Goal: Information Seeking & Learning: Learn about a topic

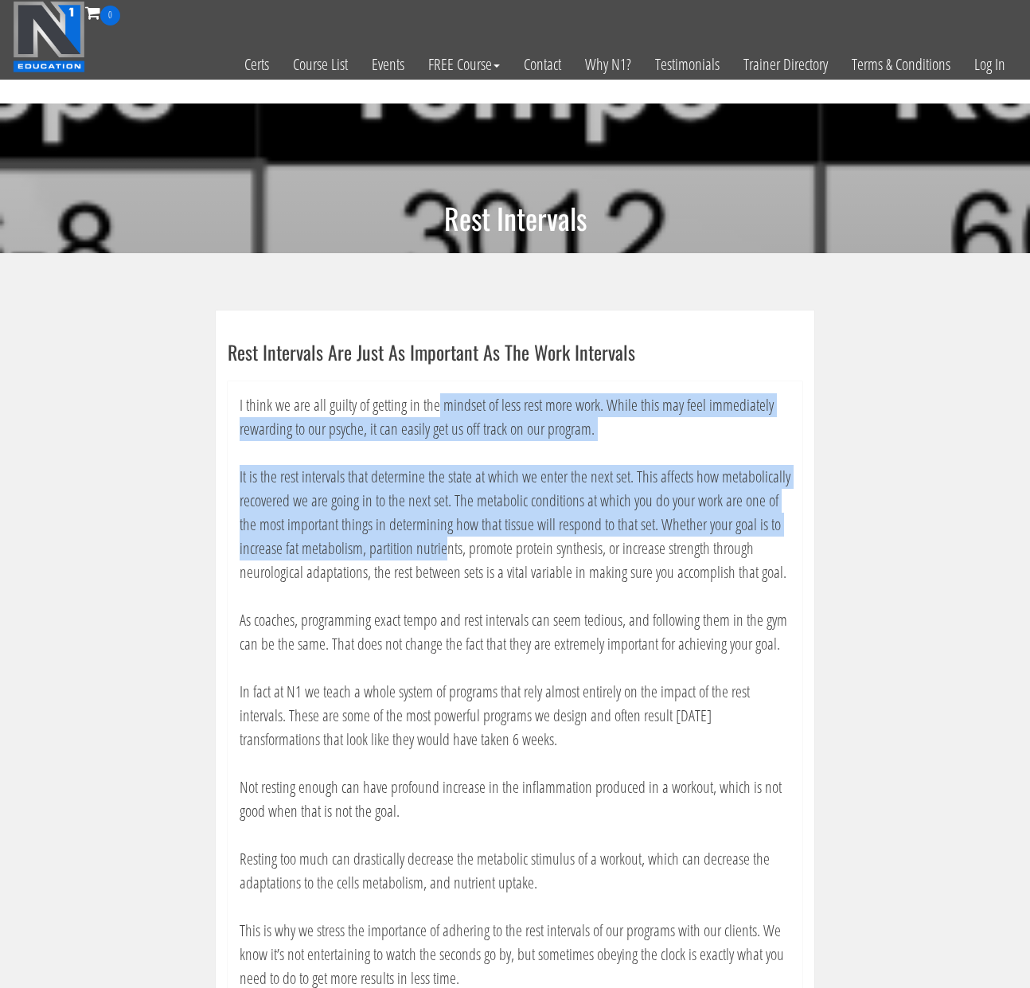
drag, startPoint x: 436, startPoint y: 406, endPoint x: 445, endPoint y: 549, distance: 143.5
click at [445, 549] on div "I think we are all guilty of getting in the mindset of less rest more work. Whi…" at bounding box center [515, 703] width 575 height 645
click at [438, 493] on p "It is the rest intervals that determine the state at which we enter the next se…" at bounding box center [515, 524] width 551 height 119
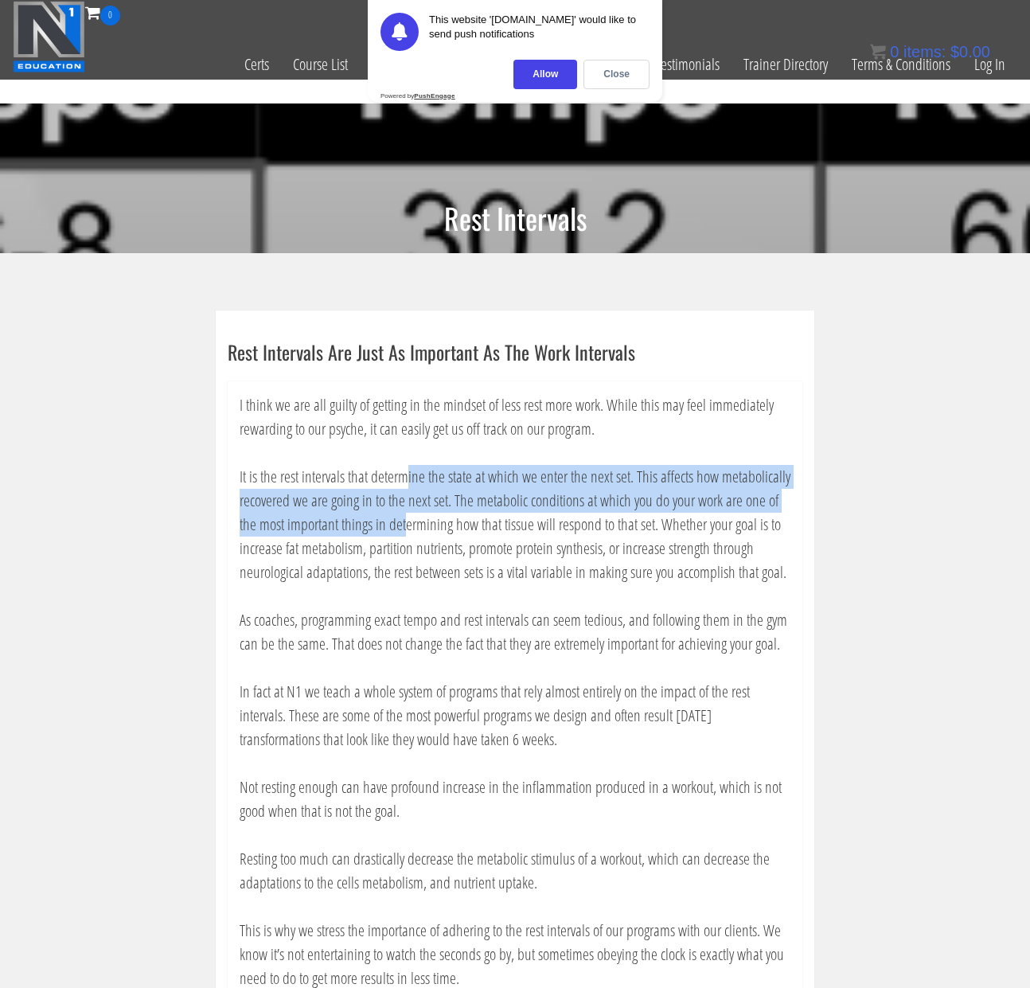
drag, startPoint x: 406, startPoint y: 466, endPoint x: 406, endPoint y: 510, distance: 43.8
click at [406, 511] on p "It is the rest intervals that determine the state at which we enter the next se…" at bounding box center [515, 524] width 551 height 119
click at [406, 510] on p "It is the rest intervals that determine the state at which we enter the next se…" at bounding box center [515, 524] width 551 height 119
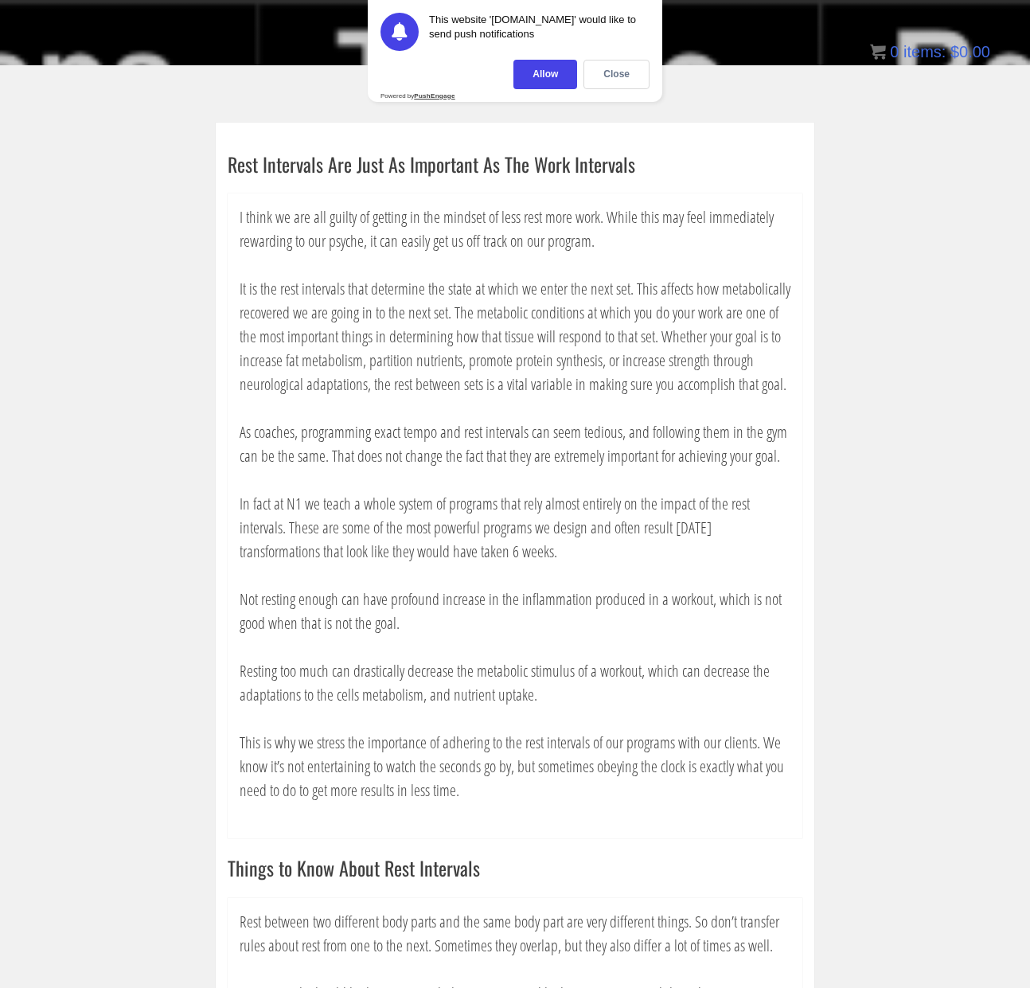
scroll to position [523, 0]
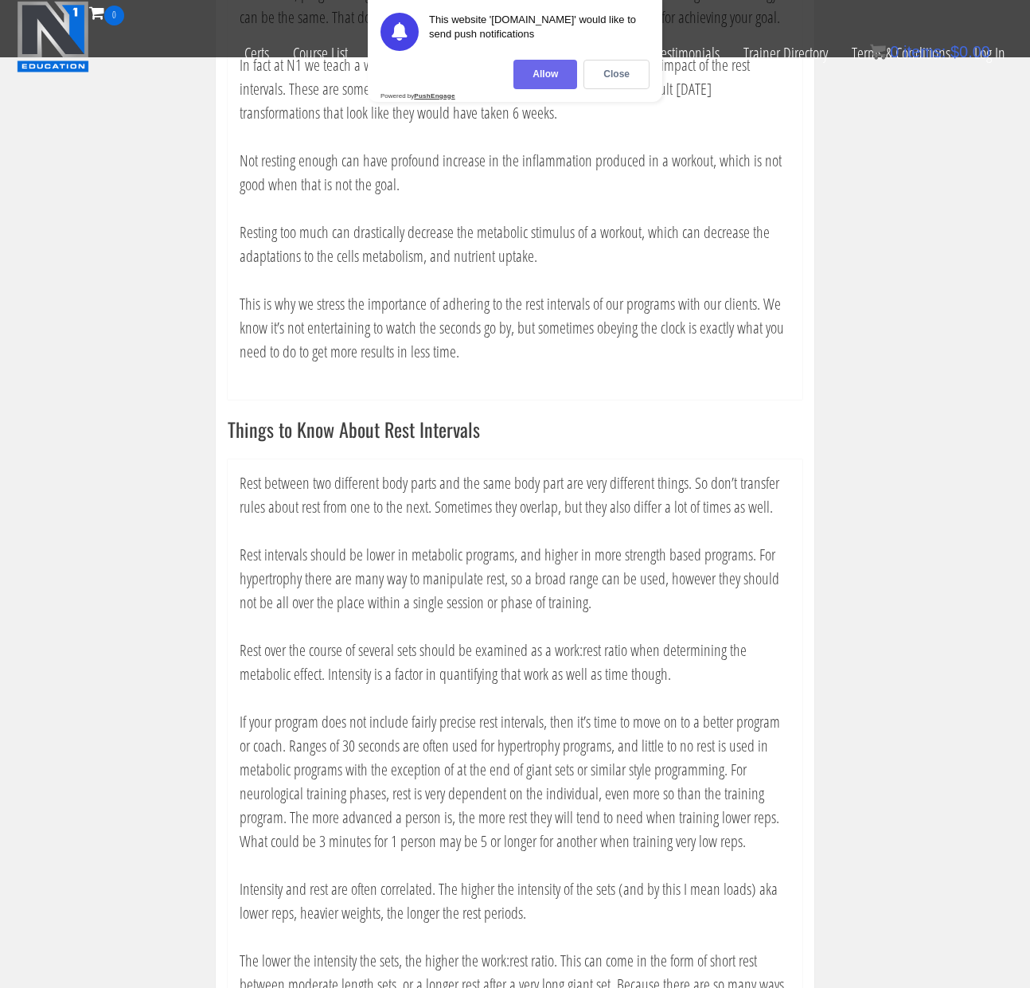
click at [560, 72] on div "Allow" at bounding box center [545, 74] width 64 height 29
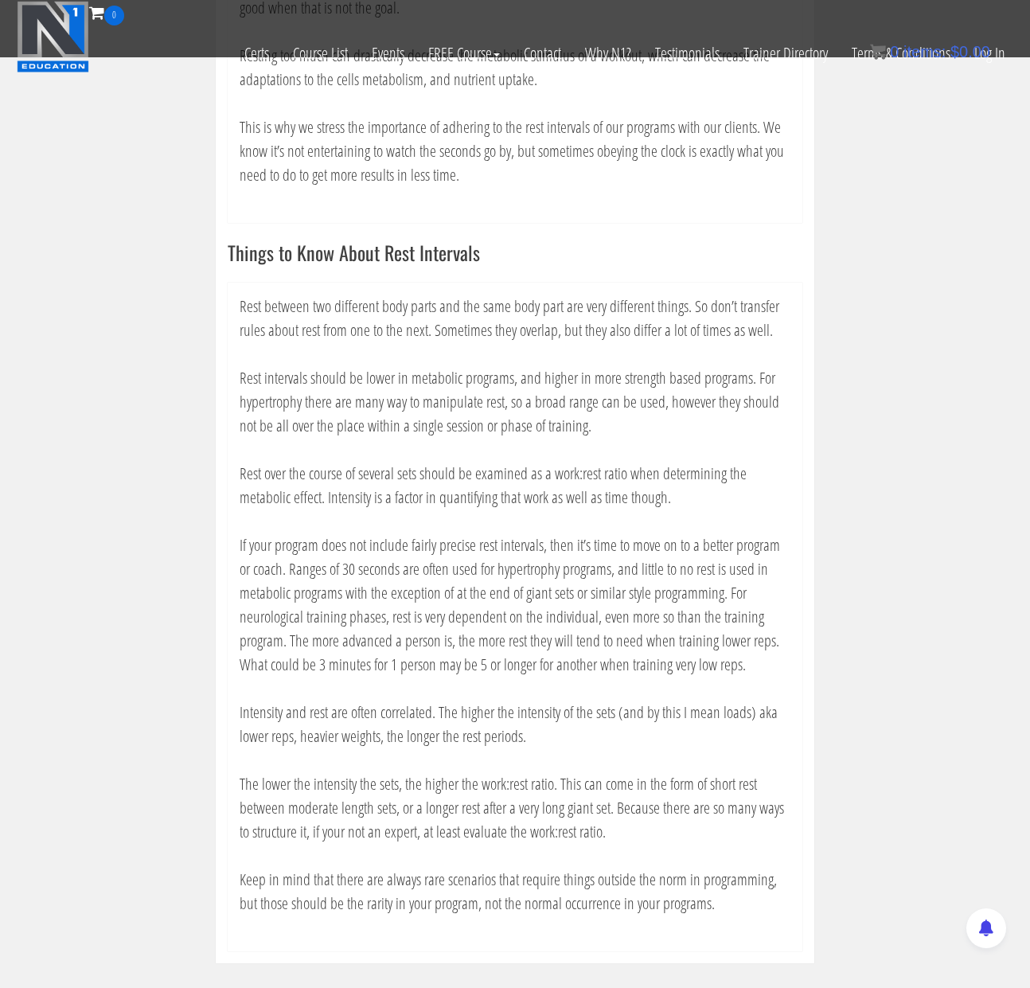
scroll to position [702, 0]
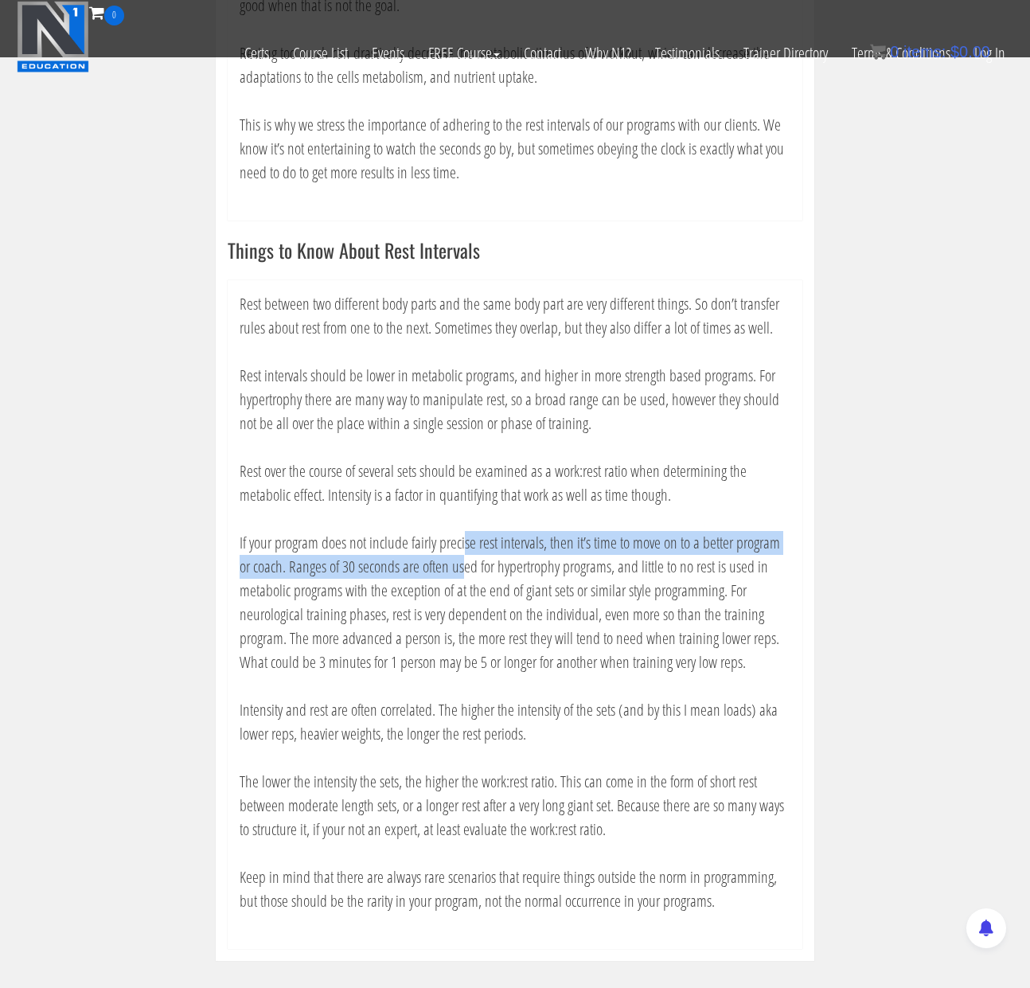
drag, startPoint x: 464, startPoint y: 542, endPoint x: 464, endPoint y: 575, distance: 32.6
click at [464, 575] on p "If your program does not include fairly precise rest intervals, then it’s time …" at bounding box center [515, 602] width 551 height 143
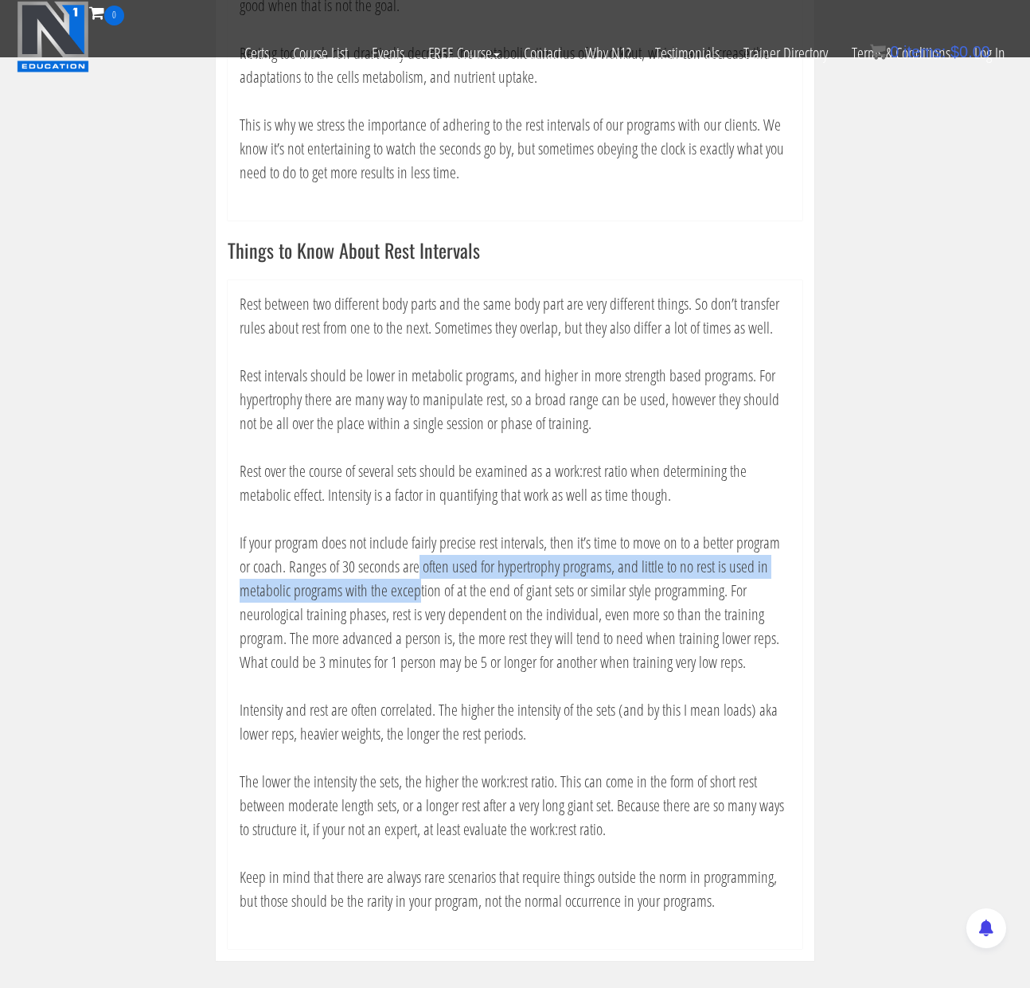
drag, startPoint x: 420, startPoint y: 567, endPoint x: 420, endPoint y: 588, distance: 20.7
click at [420, 588] on p "If your program does not include fairly precise rest intervals, then it’s time …" at bounding box center [515, 602] width 551 height 143
click at [420, 587] on p "If your program does not include fairly precise rest intervals, then it’s time …" at bounding box center [515, 602] width 551 height 143
drag, startPoint x: 371, startPoint y: 565, endPoint x: 371, endPoint y: 597, distance: 31.8
click at [371, 597] on p "If your program does not include fairly precise rest intervals, then it’s time …" at bounding box center [515, 602] width 551 height 143
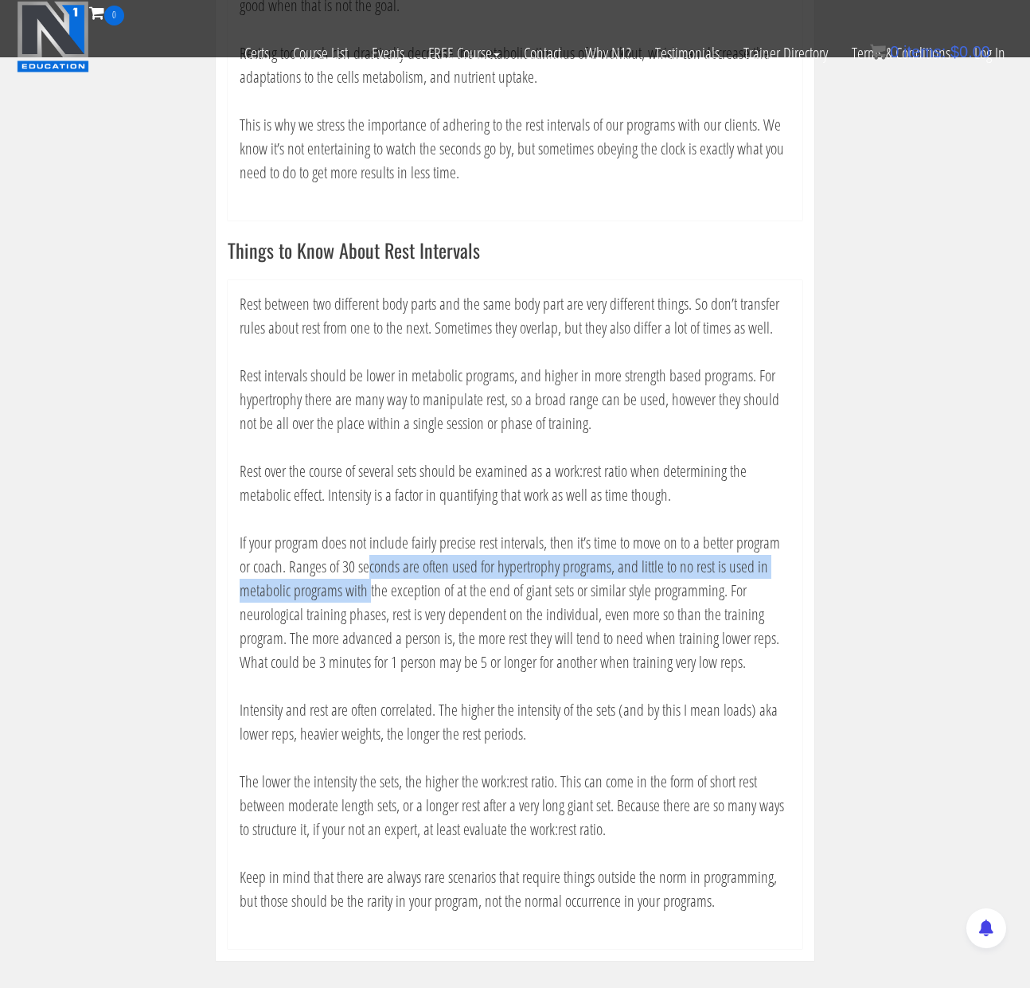
click at [371, 596] on p "If your program does not include fairly precise rest intervals, then it’s time …" at bounding box center [515, 602] width 551 height 143
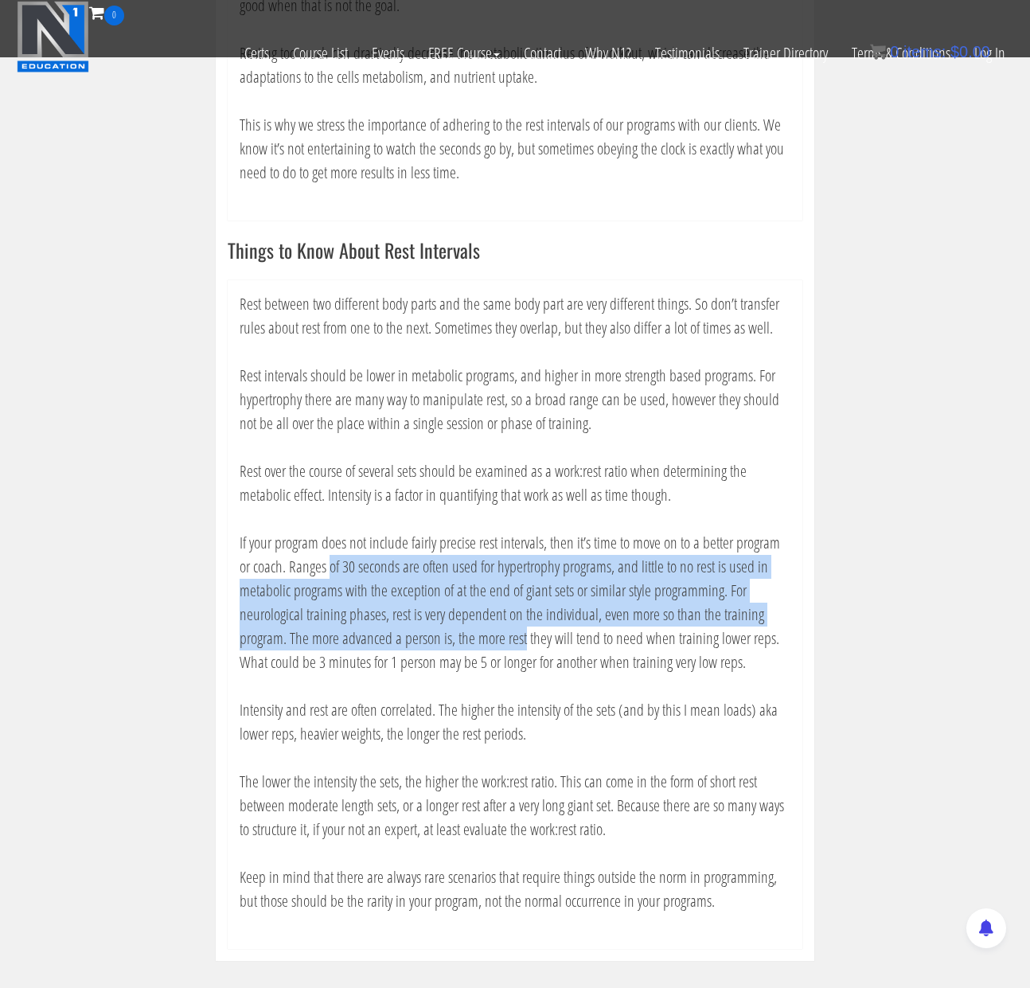
drag, startPoint x: 328, startPoint y: 564, endPoint x: 526, endPoint y: 642, distance: 213.0
click at [526, 642] on p "If your program does not include fairly precise rest intervals, then it’s time …" at bounding box center [515, 602] width 551 height 143
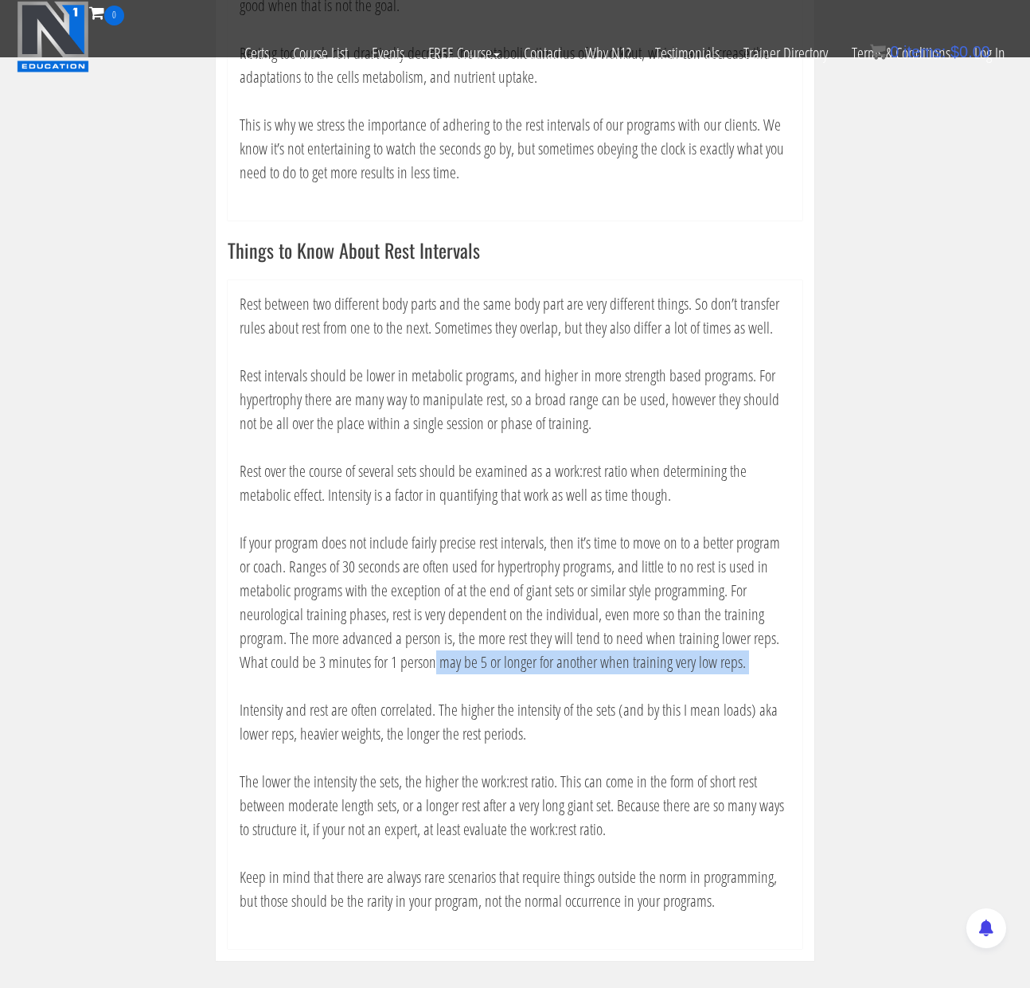
drag, startPoint x: 433, startPoint y: 649, endPoint x: 433, endPoint y: 673, distance: 24.7
click at [433, 673] on div "Rest between two different body parts and the same body part are very different…" at bounding box center [515, 614] width 575 height 669
click at [433, 673] on p "If your program does not include fairly precise rest intervals, then it’s time …" at bounding box center [515, 602] width 551 height 143
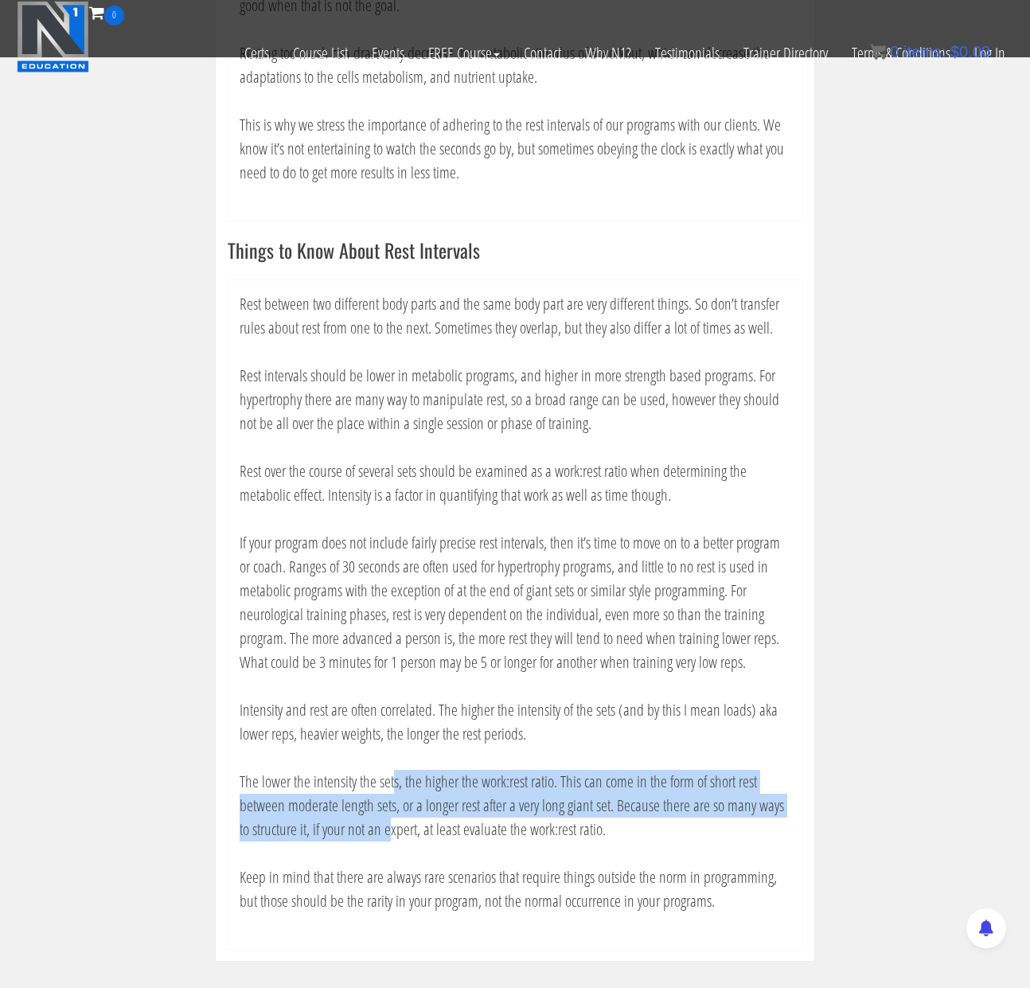
drag, startPoint x: 393, startPoint y: 789, endPoint x: 392, endPoint y: 836, distance: 47.0
click at [393, 836] on p "The lower the intensity the sets, the higher the work:rest ratio. This can come…" at bounding box center [515, 806] width 551 height 72
click at [392, 836] on p "The lower the intensity the sets, the higher the work:rest ratio. This can come…" at bounding box center [515, 806] width 551 height 72
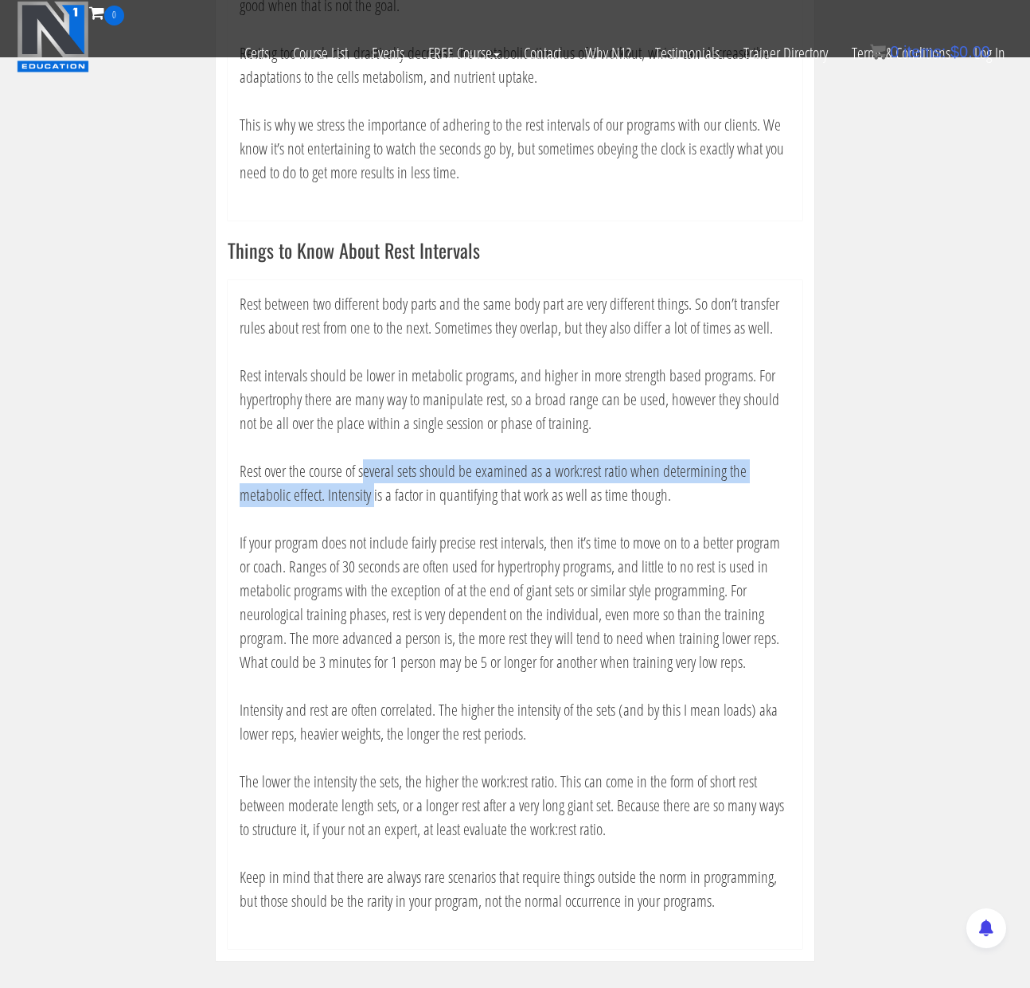
drag, startPoint x: 365, startPoint y: 472, endPoint x: 374, endPoint y: 501, distance: 30.0
click at [374, 501] on p "Rest over the course of several sets should be examined as a work:rest ratio wh…" at bounding box center [515, 483] width 551 height 48
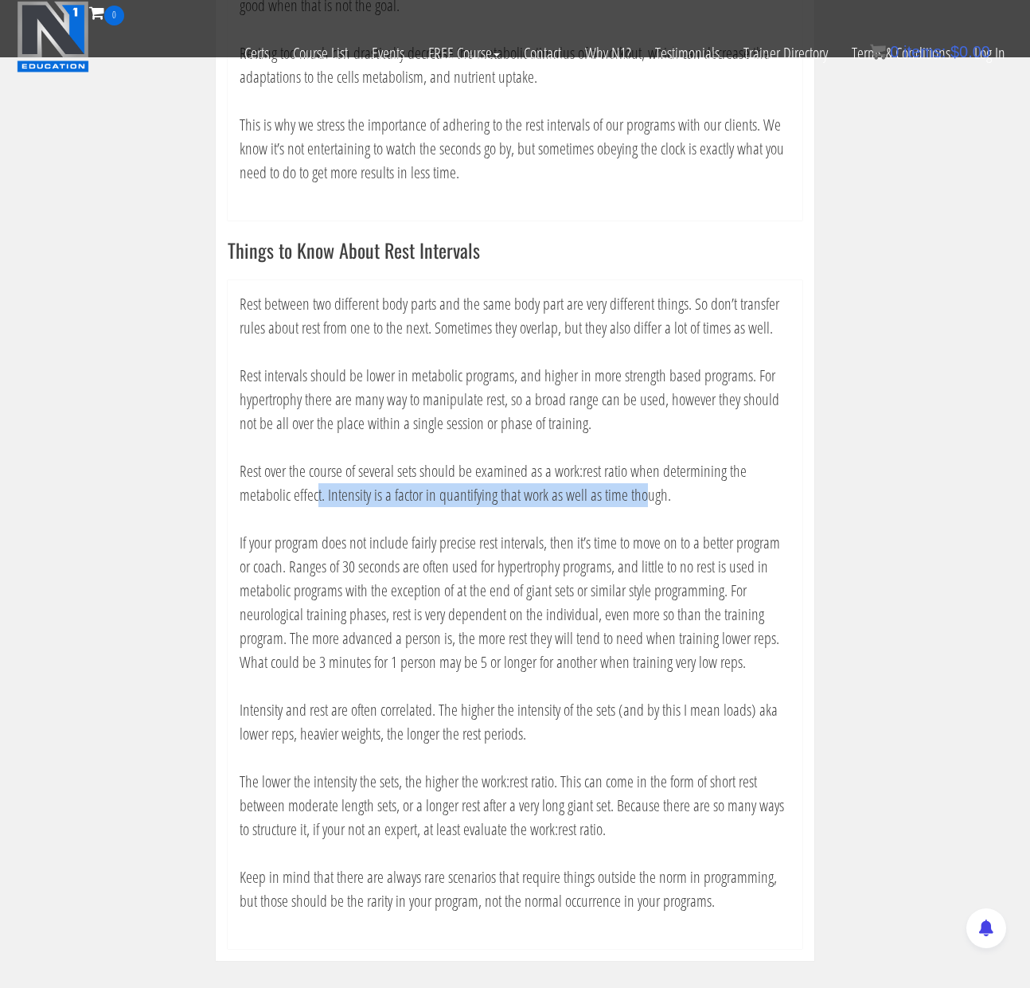
drag, startPoint x: 315, startPoint y: 489, endPoint x: 643, endPoint y: 501, distance: 328.1
click at [643, 502] on p "Rest over the course of several sets should be examined as a work:rest ratio wh…" at bounding box center [515, 483] width 551 height 48
click at [481, 551] on p "If your program does not include fairly precise rest intervals, then it’s time …" at bounding box center [515, 602] width 551 height 143
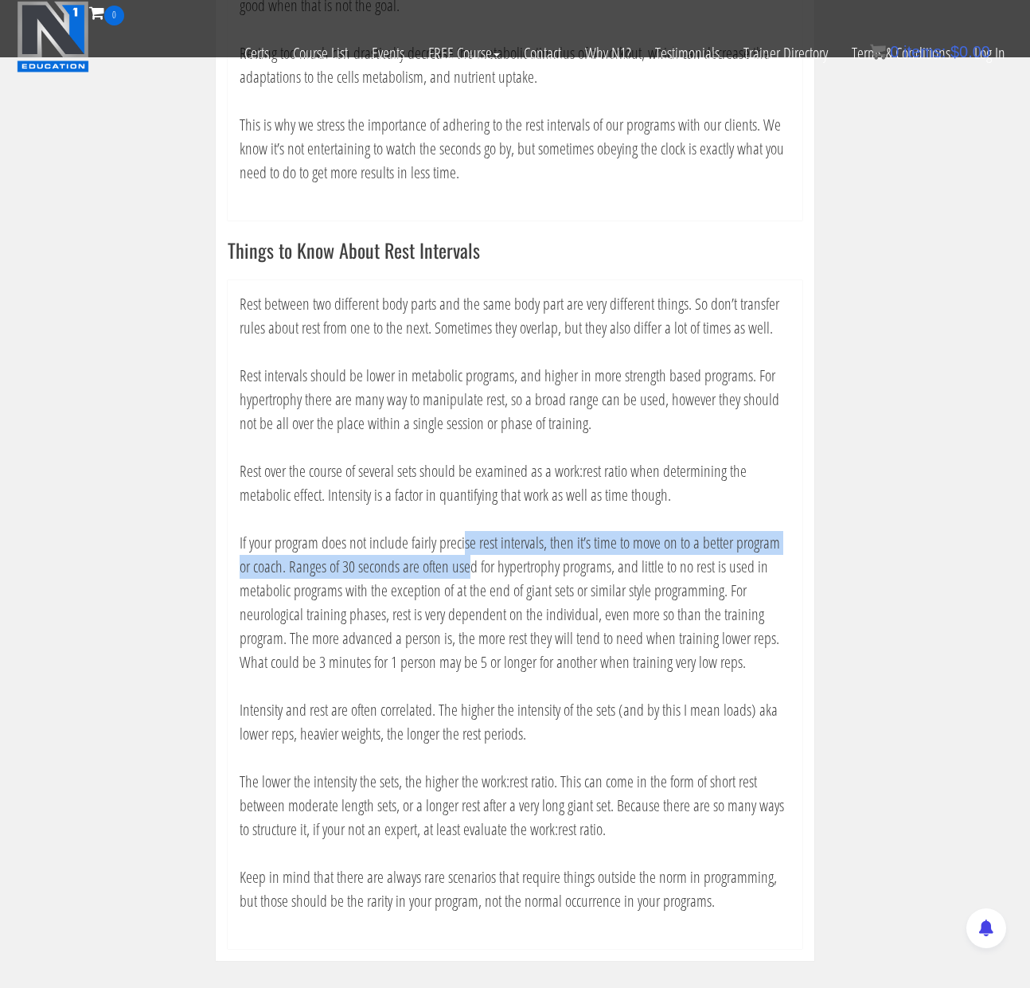
drag, startPoint x: 466, startPoint y: 537, endPoint x: 470, endPoint y: 564, distance: 27.2
click at [470, 564] on p "If your program does not include fairly precise rest intervals, then it’s time …" at bounding box center [515, 602] width 551 height 143
click at [455, 564] on p "If your program does not include fairly precise rest intervals, then it’s time …" at bounding box center [515, 602] width 551 height 143
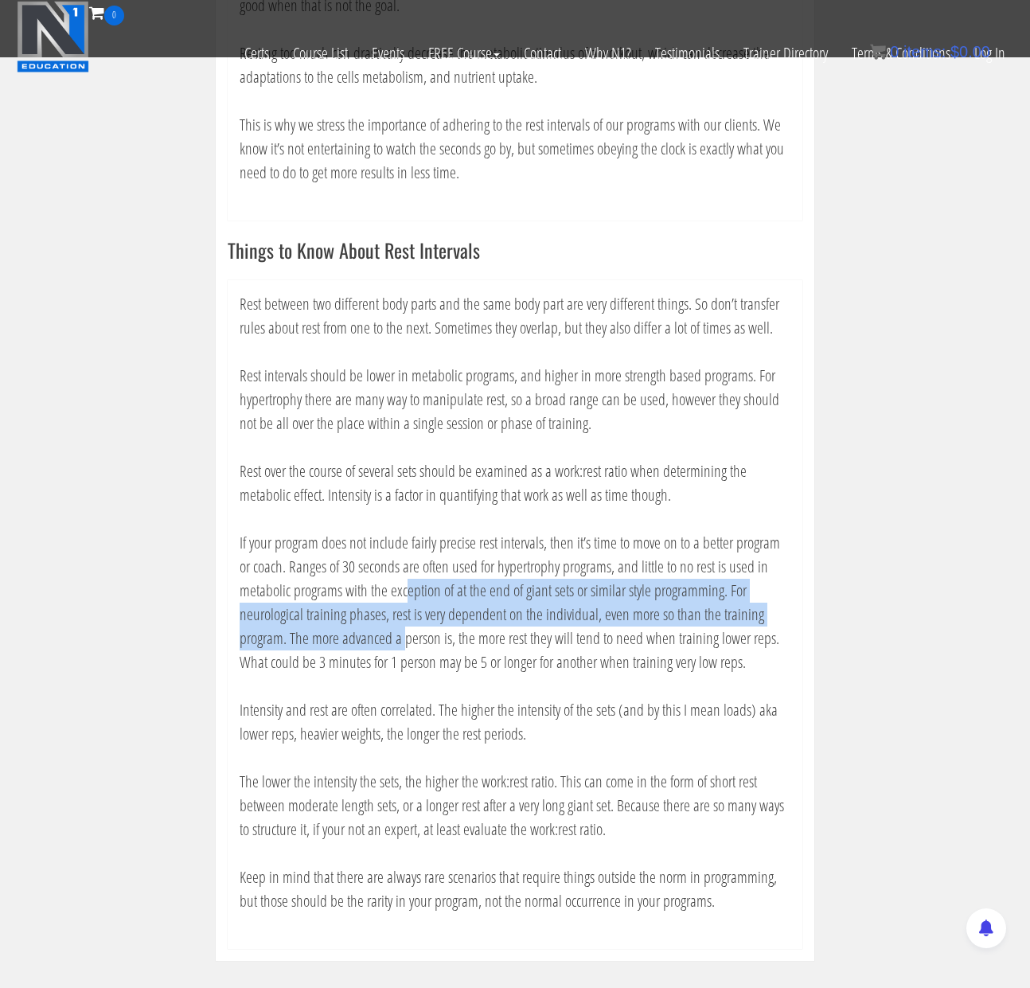
drag, startPoint x: 407, startPoint y: 583, endPoint x: 405, endPoint y: 640, distance: 56.6
click at [405, 641] on p "If your program does not include fairly precise rest intervals, then it’s time …" at bounding box center [515, 602] width 551 height 143
click at [405, 640] on p "If your program does not include fairly precise rest intervals, then it’s time …" at bounding box center [515, 602] width 551 height 143
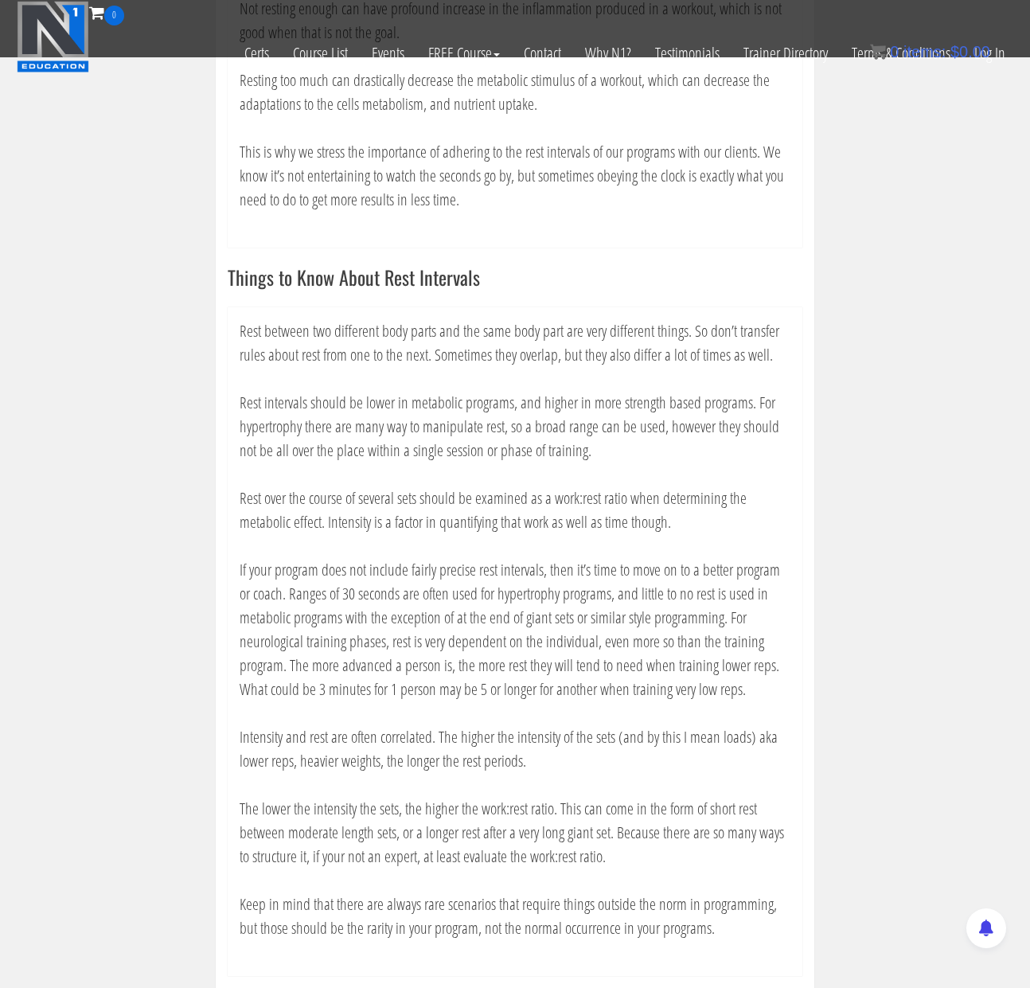
scroll to position [669, 0]
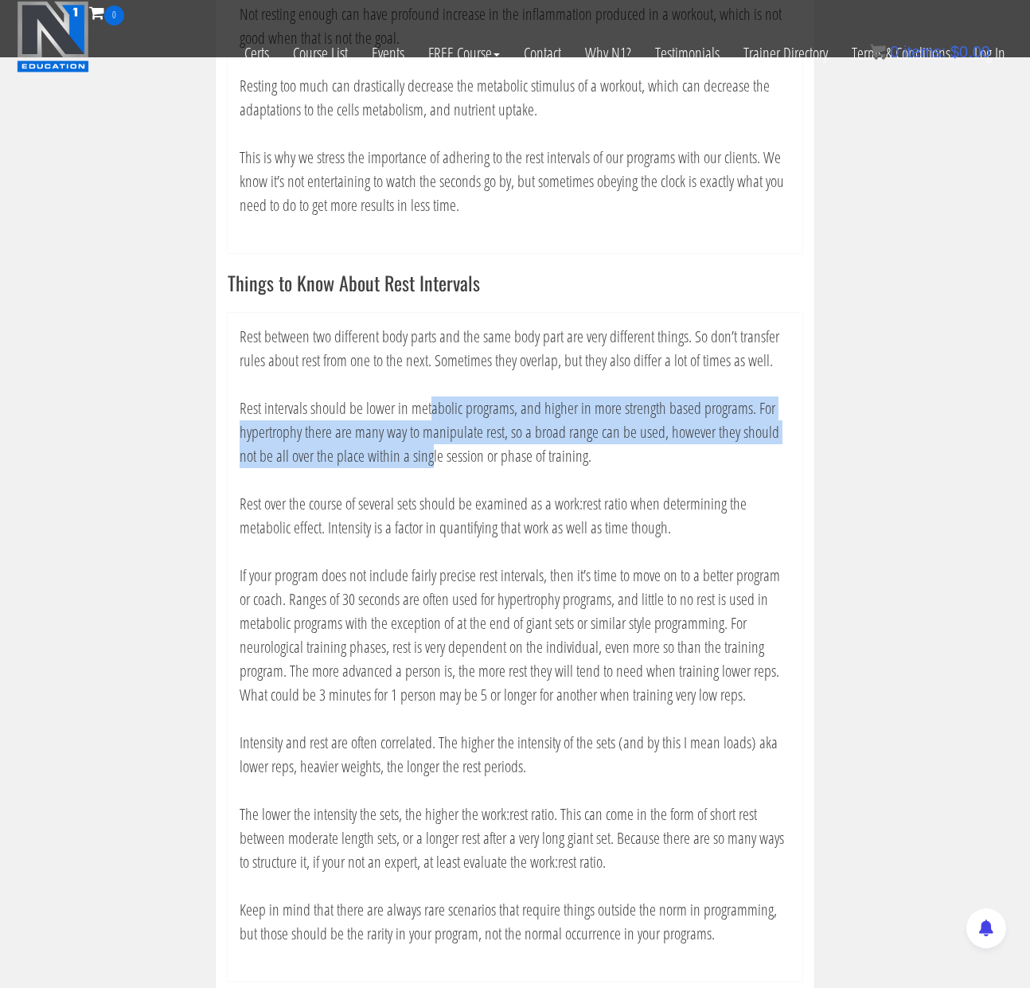
drag, startPoint x: 431, startPoint y: 406, endPoint x: 431, endPoint y: 456, distance: 50.1
click at [431, 456] on p "Rest intervals should be lower in metabolic programs, and higher in more streng…" at bounding box center [515, 432] width 551 height 72
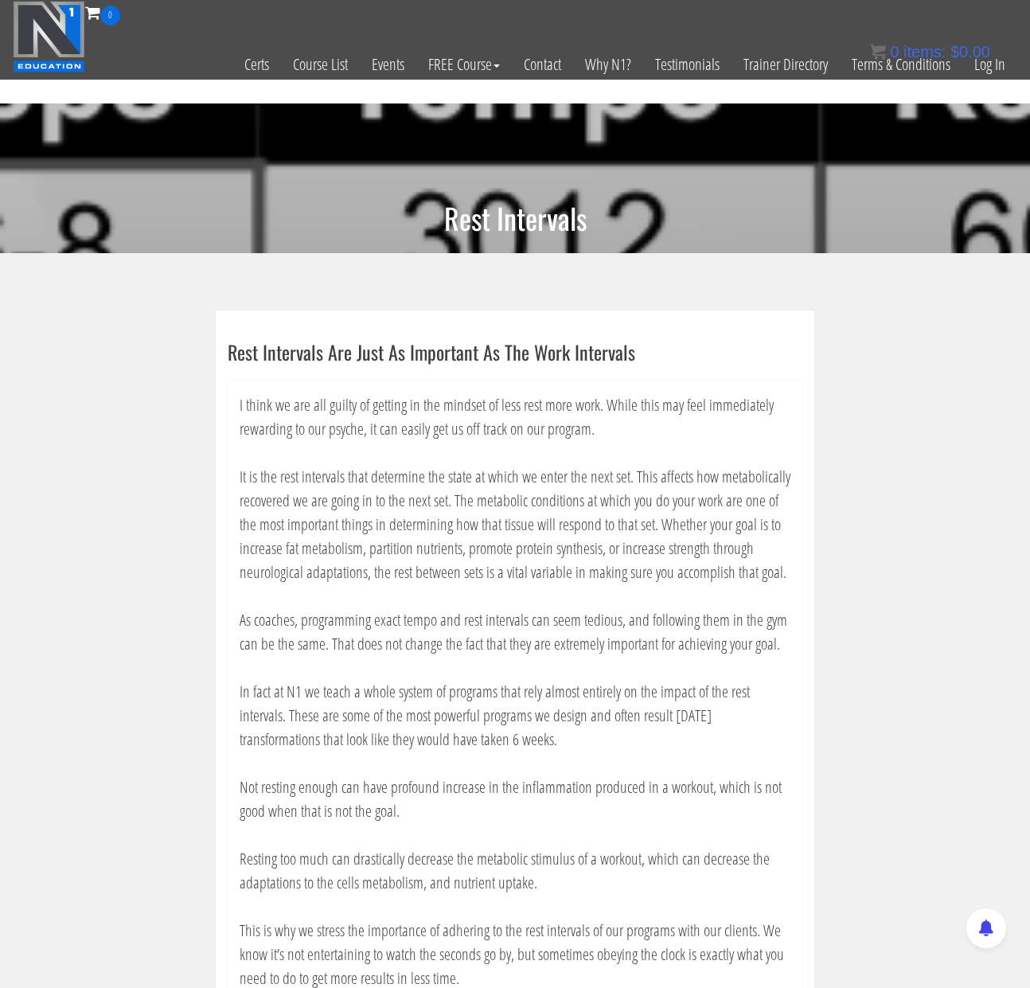
scroll to position [0, 0]
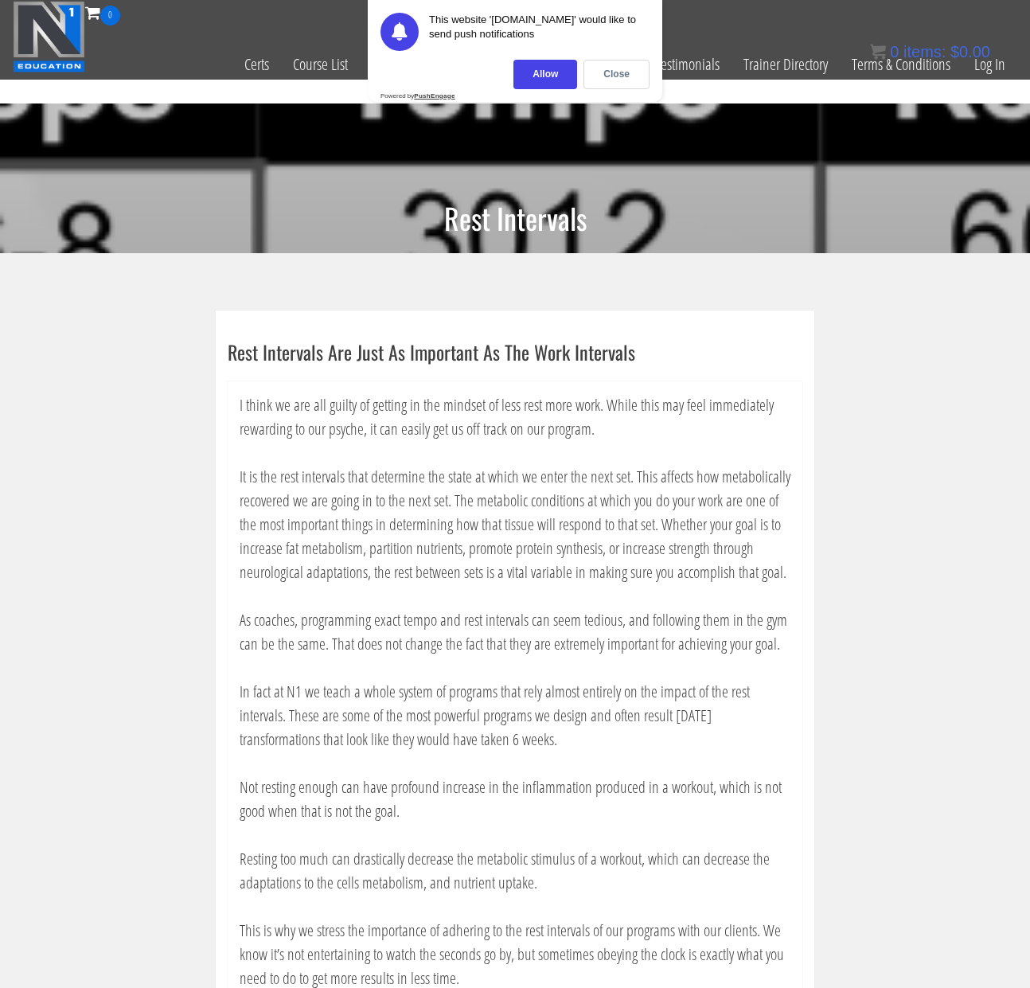
click at [234, 24] on div "0 Certs Course List Events FREE Course Course Preview – Biomechanics Course Pre…" at bounding box center [515, 40] width 1004 height 78
click at [599, 67] on div "Close" at bounding box center [616, 74] width 66 height 29
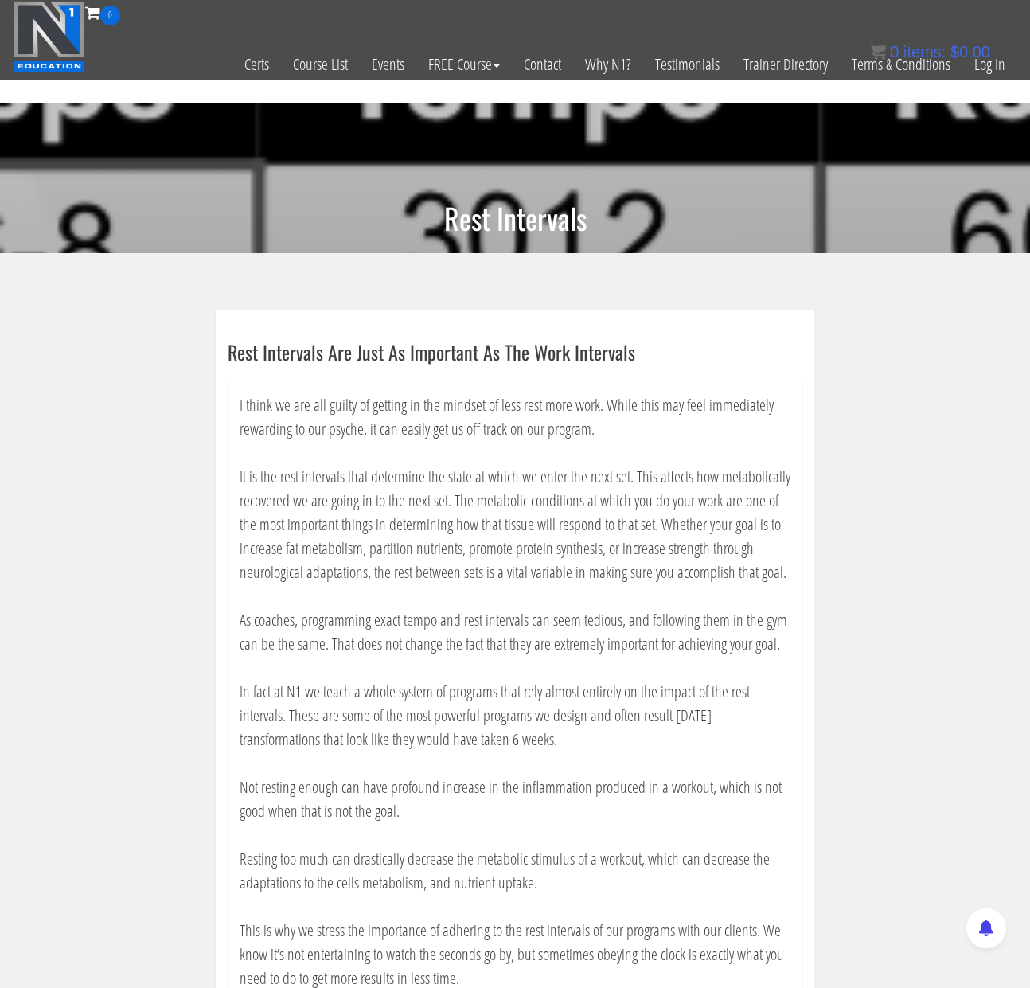
click at [42, 42] on img at bounding box center [49, 37] width 72 height 72
